Goal: Navigation & Orientation: Find specific page/section

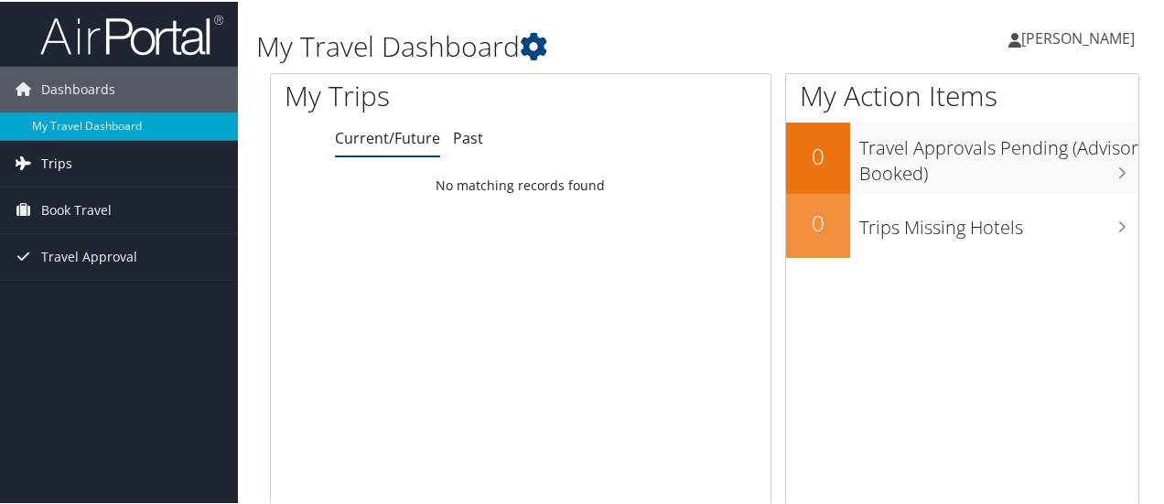
click at [128, 164] on link "Trips" at bounding box center [119, 162] width 238 height 46
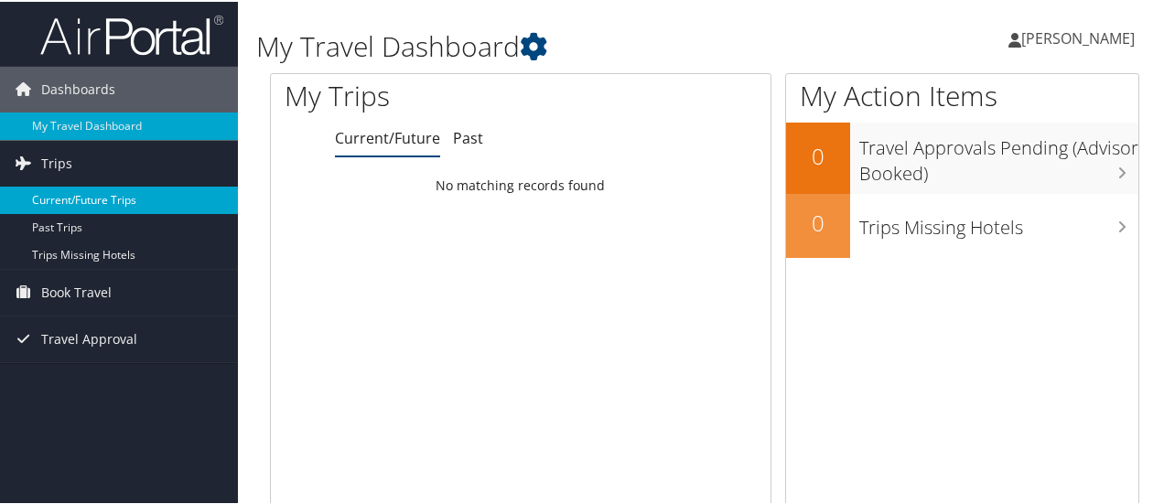
click at [115, 208] on link "Current/Future Trips" at bounding box center [119, 198] width 238 height 27
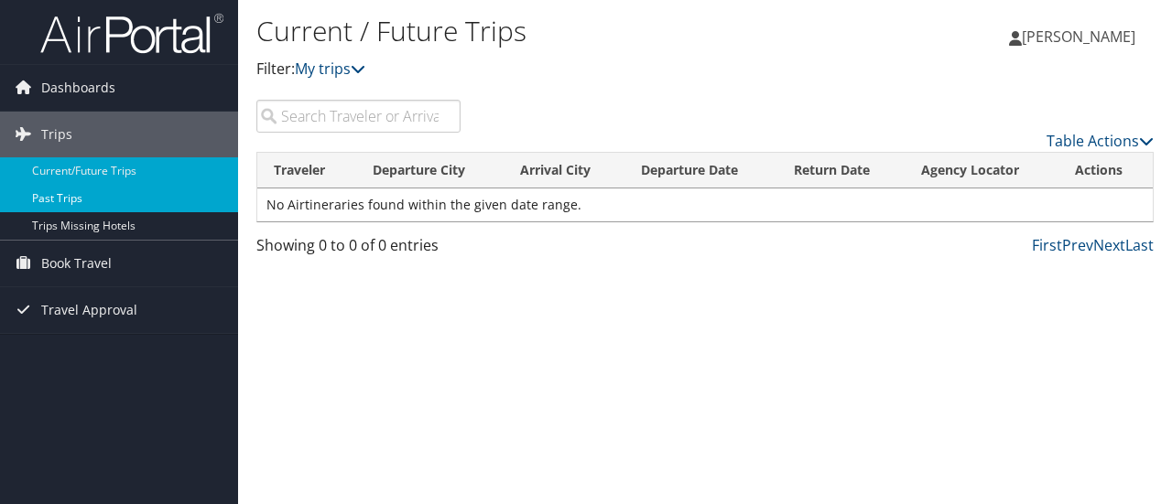
click at [49, 194] on link "Past Trips" at bounding box center [119, 198] width 238 height 27
click at [123, 168] on link "Current/Future Trips" at bounding box center [119, 170] width 238 height 27
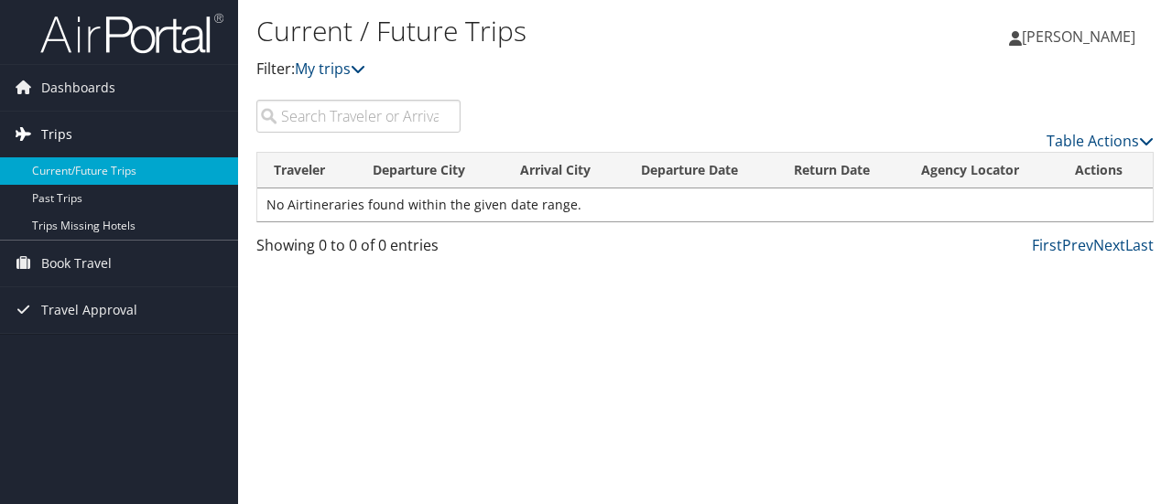
click at [47, 140] on span "Trips" at bounding box center [56, 135] width 31 height 46
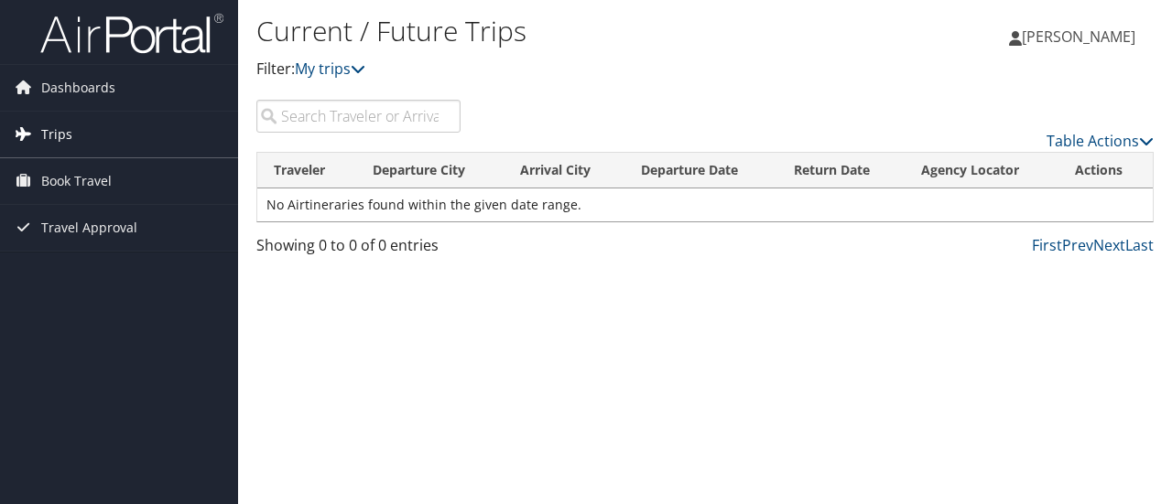
click at [47, 140] on span "Trips" at bounding box center [56, 135] width 31 height 46
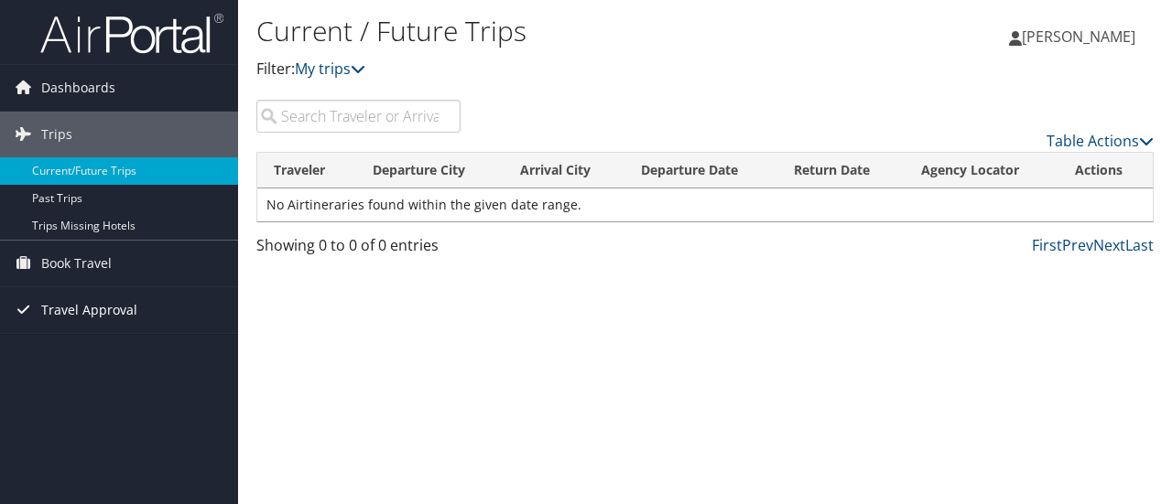
click at [88, 307] on span "Travel Approval" at bounding box center [89, 310] width 96 height 46
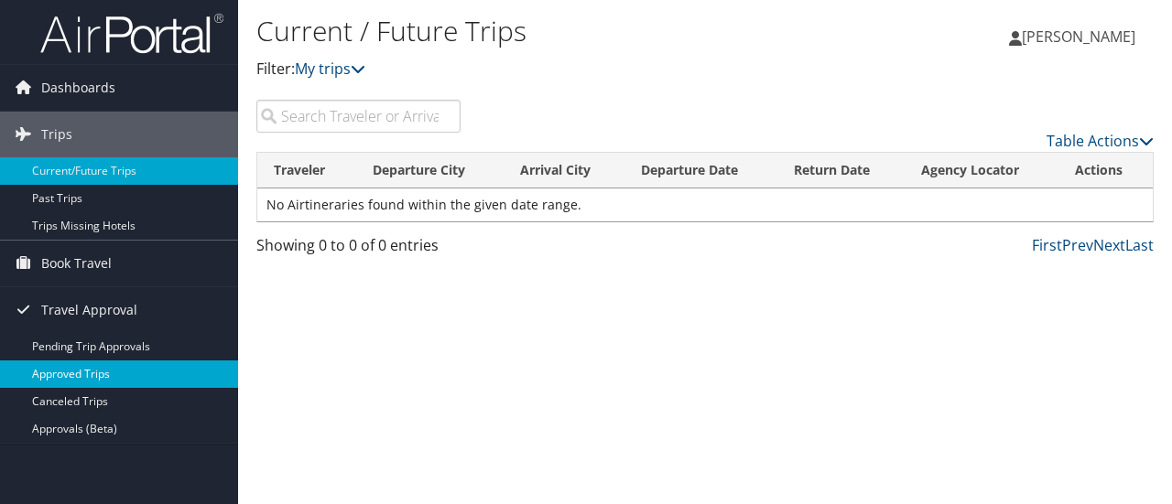
click at [68, 367] on link "Approved Trips" at bounding box center [119, 374] width 238 height 27
